Goal: Task Accomplishment & Management: Complete application form

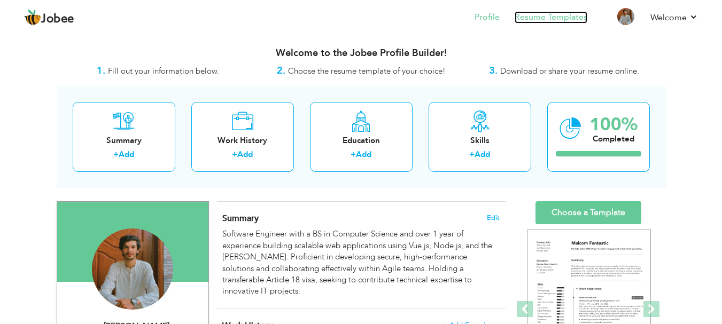
click at [558, 19] on link "Resume Templates" at bounding box center [551, 17] width 73 height 12
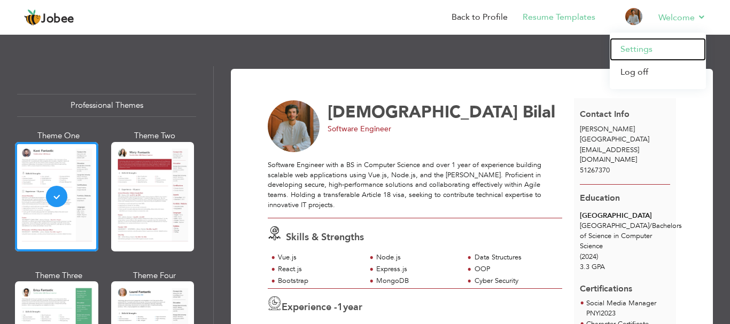
click at [653, 40] on link "Settings" at bounding box center [658, 49] width 96 height 23
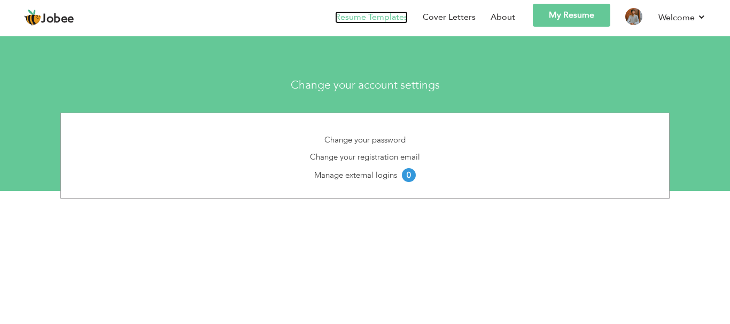
click at [402, 15] on link "Resume Templates" at bounding box center [371, 17] width 73 height 12
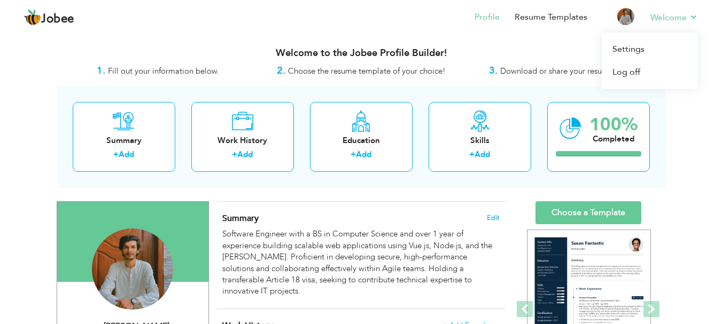
click at [666, 14] on header "Jobee Profile Resume Templates Resume Templates Cover Letters About My Resume W…" at bounding box center [361, 16] width 722 height 35
click at [666, 14] on link "Welcome" at bounding box center [675, 17] width 48 height 13
click at [617, 67] on link "Log off" at bounding box center [650, 72] width 96 height 23
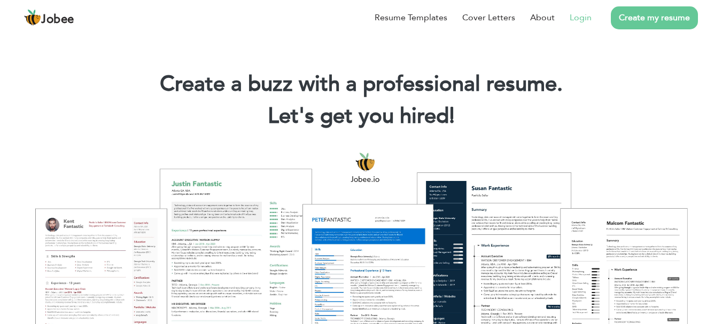
click at [578, 21] on link "Login" at bounding box center [581, 17] width 22 height 13
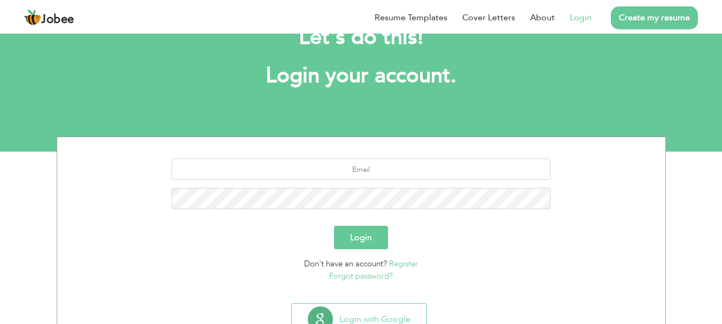
scroll to position [81, 0]
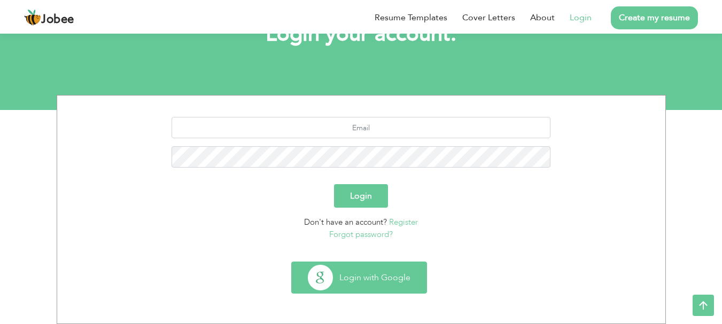
click at [359, 283] on button "Login with Google" at bounding box center [359, 277] width 135 height 31
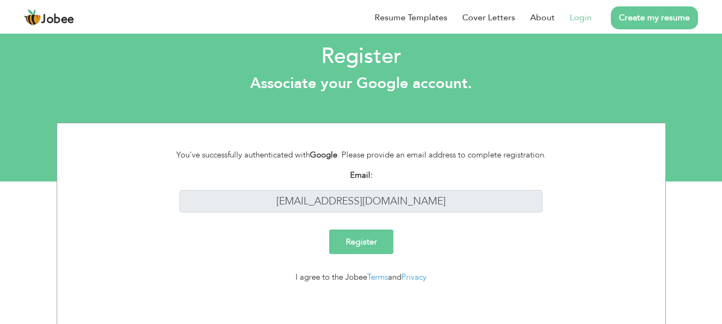
scroll to position [12, 0]
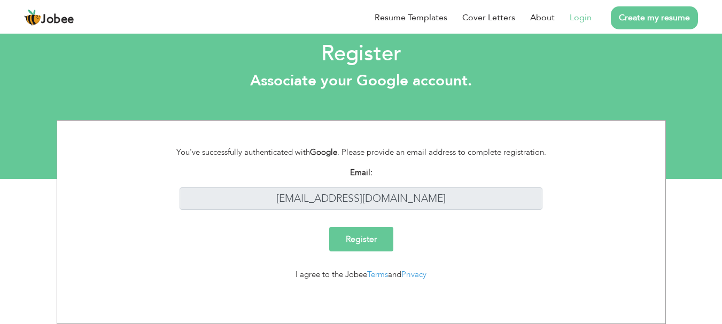
click at [367, 246] on input "Register" at bounding box center [361, 239] width 64 height 25
